Goal: Contribute content: Add original content to the website for others to see

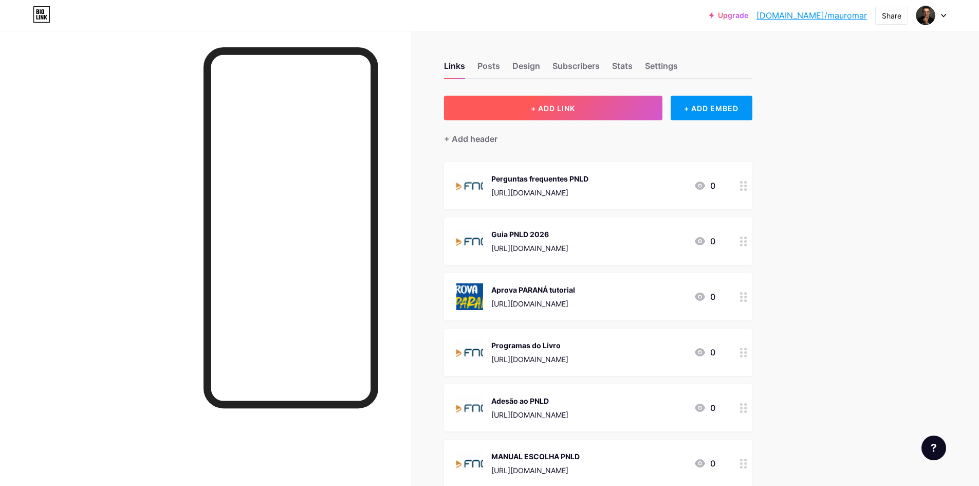
click at [575, 109] on span "+ ADD LINK" at bounding box center [553, 108] width 44 height 9
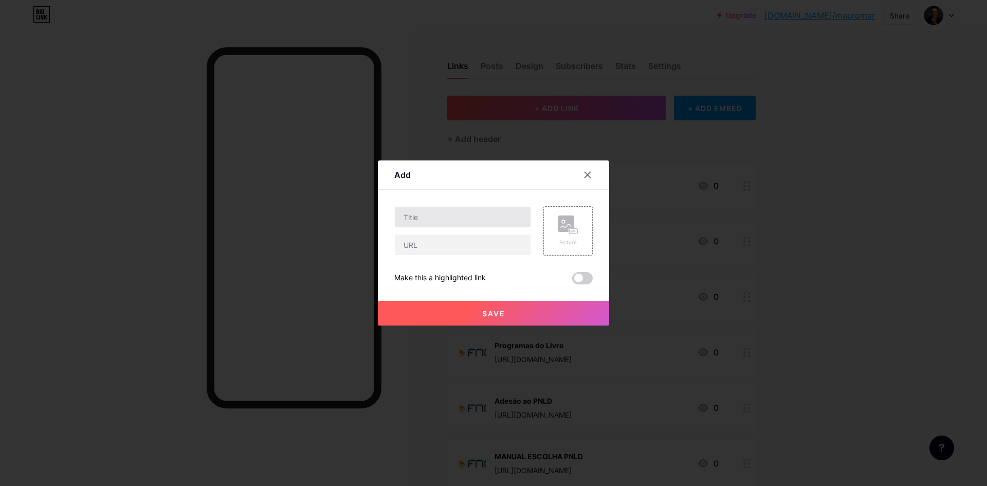
click at [447, 96] on button "+ ADD LINK" at bounding box center [556, 108] width 218 height 25
click at [475, 221] on input "text" at bounding box center [463, 217] width 136 height 21
type input "Drive MATIFIC"
click at [481, 251] on input "text" at bounding box center [463, 244] width 136 height 21
paste input "[URL][DOMAIN_NAME]"
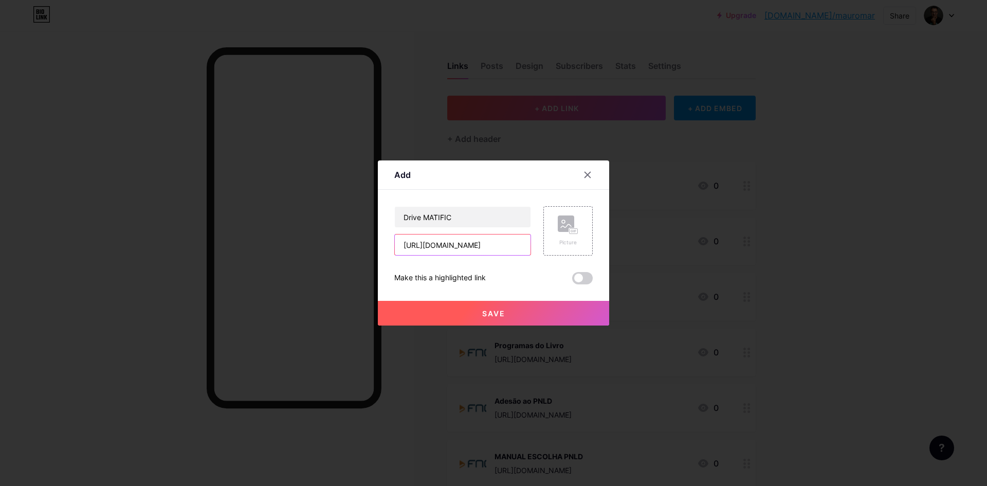
scroll to position [0, 149]
type input "[URL][DOMAIN_NAME]"
click at [569, 226] on rect at bounding box center [566, 223] width 16 height 16
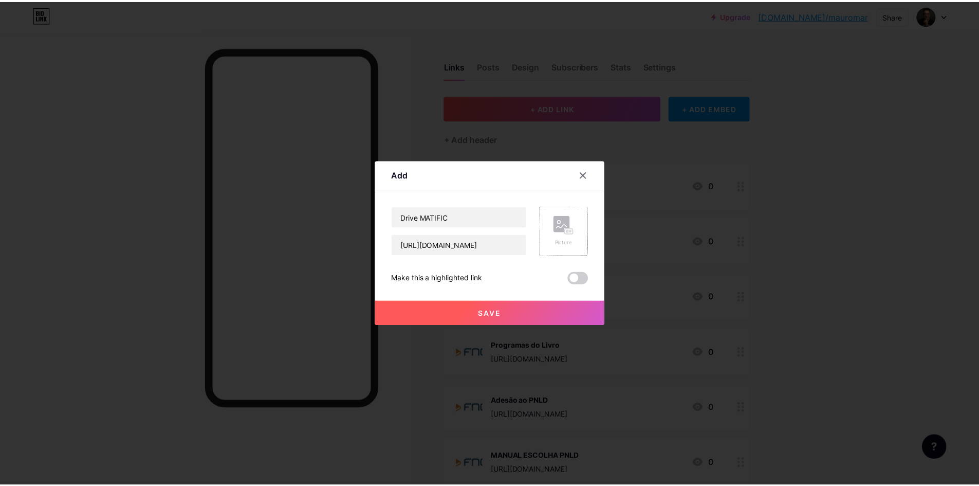
scroll to position [0, 0]
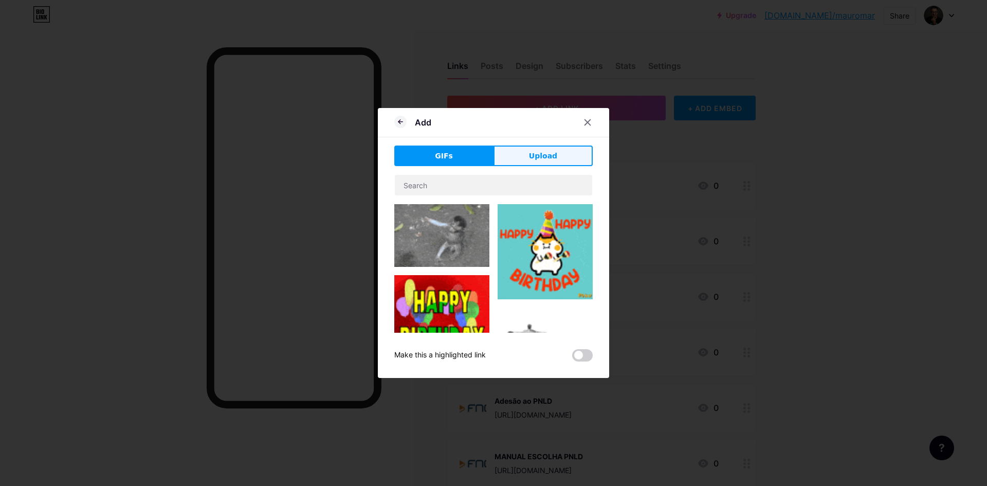
click at [541, 155] on span "Upload" at bounding box center [543, 156] width 28 height 11
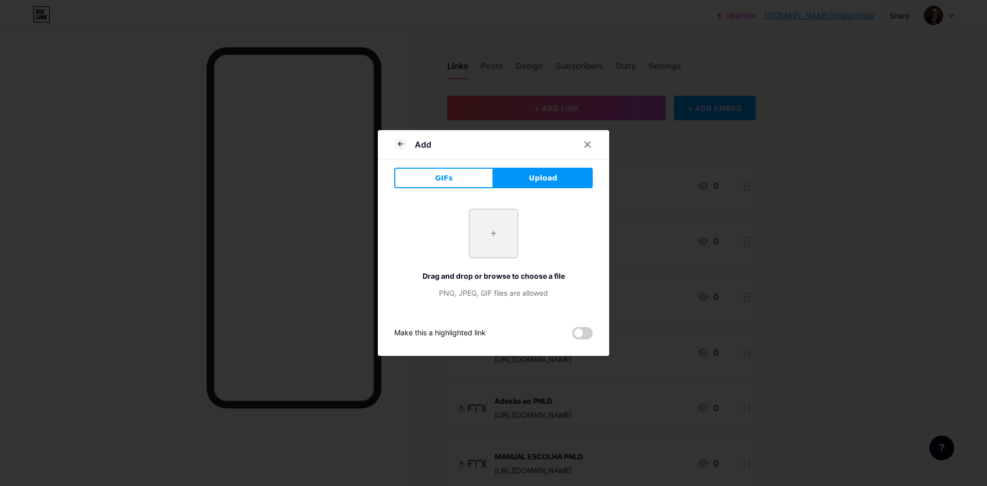
click at [494, 231] on input "file" at bounding box center [493, 233] width 48 height 48
type input "C:\fakepath\Whatsapp.jpg"
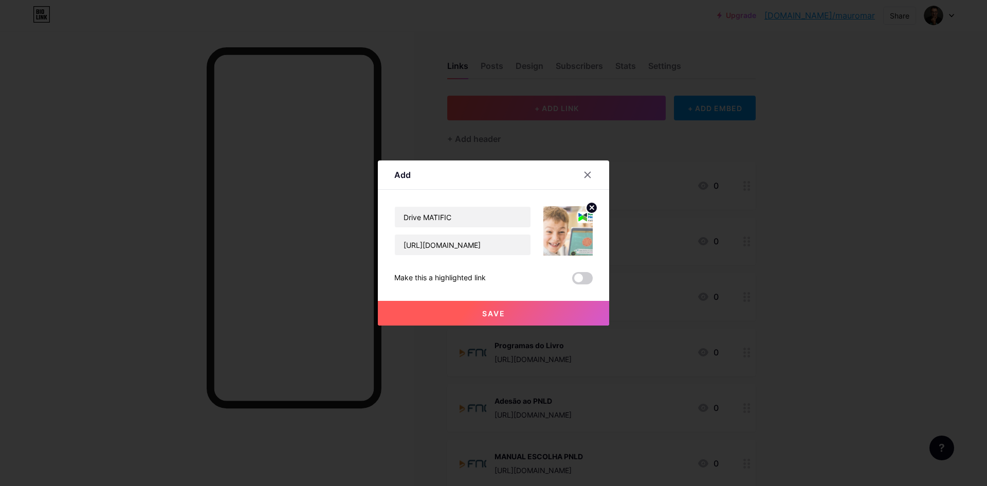
click at [496, 315] on span "Save" at bounding box center [493, 313] width 23 height 9
